Goal: Task Accomplishment & Management: Manage account settings

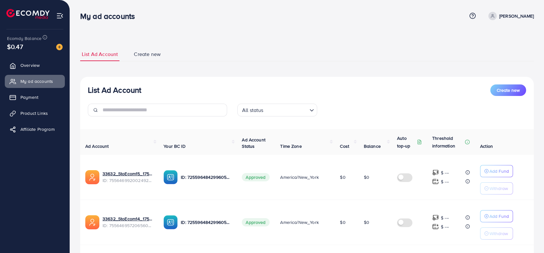
scroll to position [393, 0]
click at [22, 65] on link "Overview" at bounding box center [35, 65] width 60 height 13
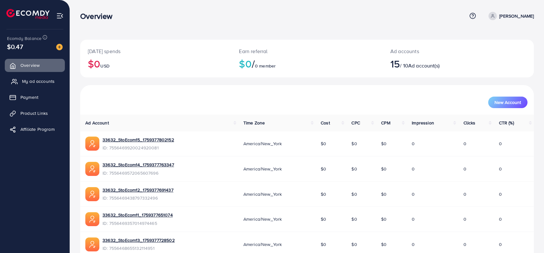
click at [26, 81] on span "My ad accounts" at bounding box center [38, 81] width 33 height 6
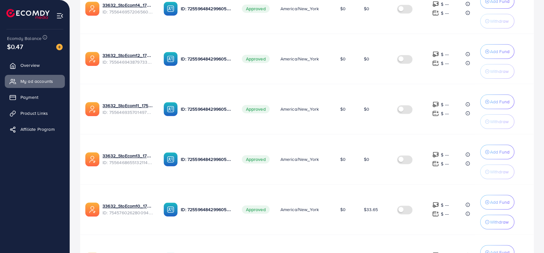
scroll to position [220, 0]
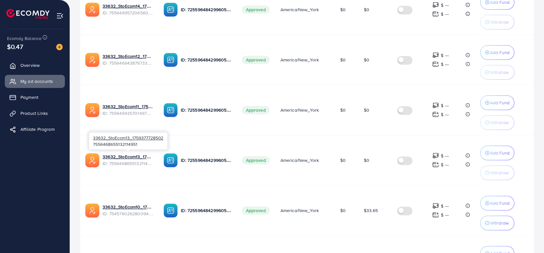
click at [128, 144] on div "33632_StoEcom13_1759377728502 7556468655132114951" at bounding box center [128, 140] width 78 height 17
click at [126, 143] on div "33632_StoEcom13_1759377728502 7556468655132114951" at bounding box center [128, 140] width 78 height 17
copy div "7556468655132114951"
